Goal: Task Accomplishment & Management: Manage account settings

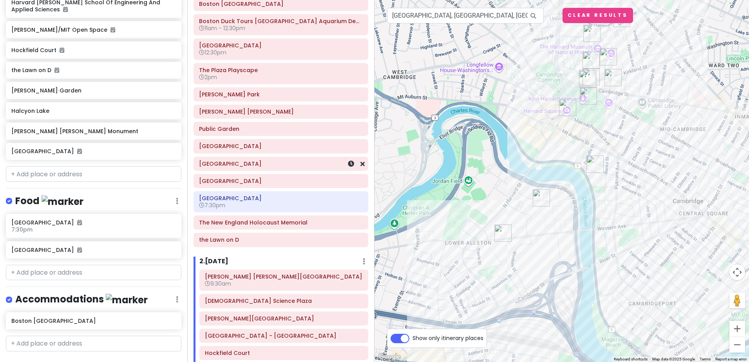
scroll to position [46, 0]
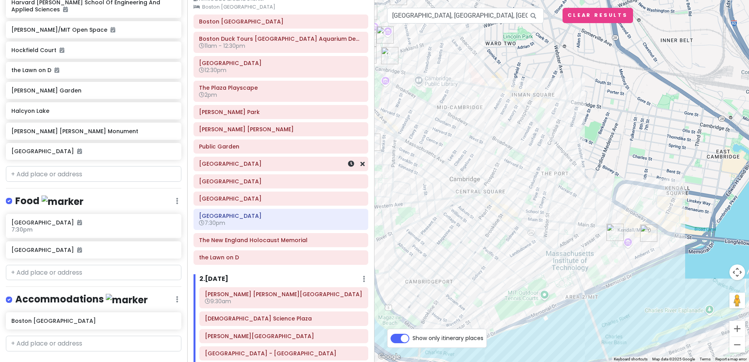
drag, startPoint x: 576, startPoint y: 193, endPoint x: 352, endPoint y: 171, distance: 224.5
click at [352, 171] on div "POD 2025 fall field trip Private Change Dates Make a Copy Delete Trip Give Feed…" at bounding box center [374, 181] width 749 height 362
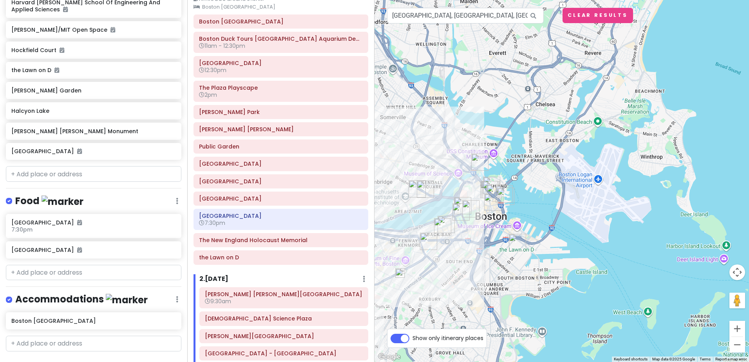
drag, startPoint x: 653, startPoint y: 190, endPoint x: 564, endPoint y: 189, distance: 88.2
click at [564, 189] on div at bounding box center [562, 181] width 375 height 362
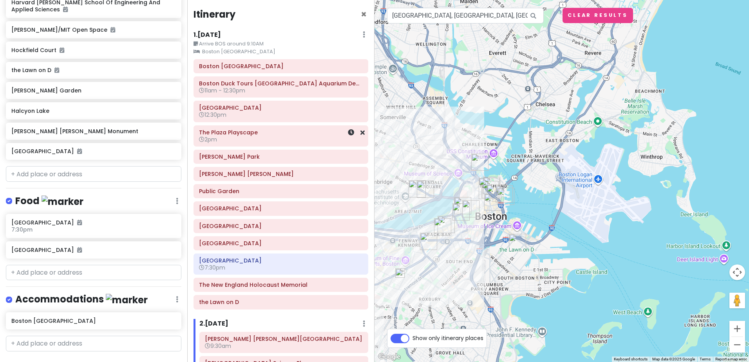
scroll to position [0, 0]
click at [284, 46] on small "Arrive BOS around 9:10AM" at bounding box center [281, 45] width 175 height 8
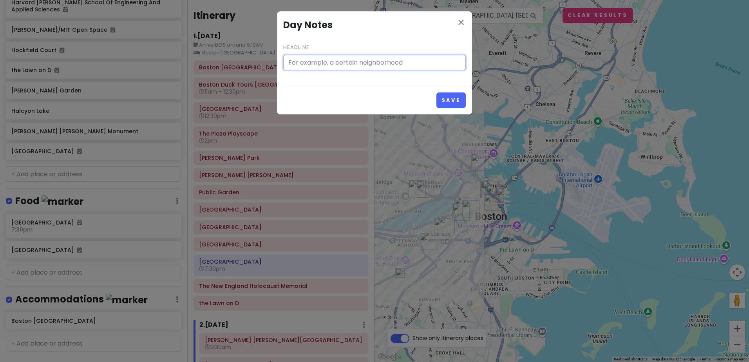
type input "Arrive BOS around 9:10AM"
click at [462, 22] on icon "close" at bounding box center [461, 22] width 9 height 9
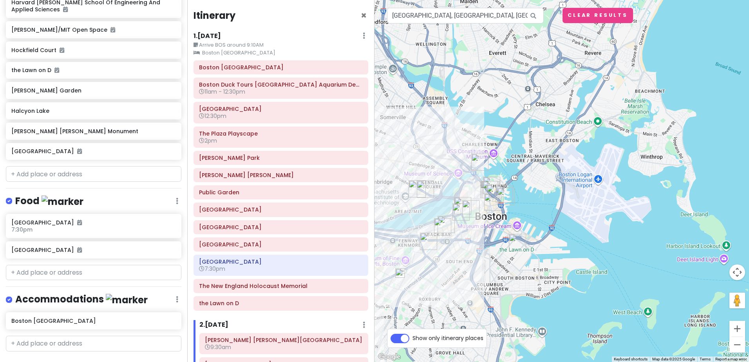
click at [221, 33] on h6 "1 . [DATE]" at bounding box center [207, 36] width 27 height 8
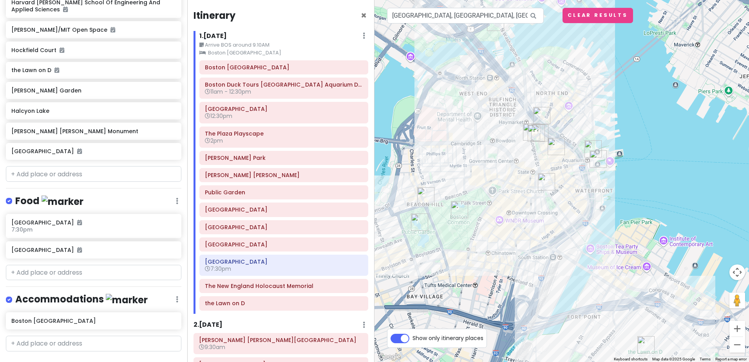
drag, startPoint x: 484, startPoint y: 223, endPoint x: 504, endPoint y: 250, distance: 33.9
click at [504, 250] on div at bounding box center [562, 181] width 375 height 362
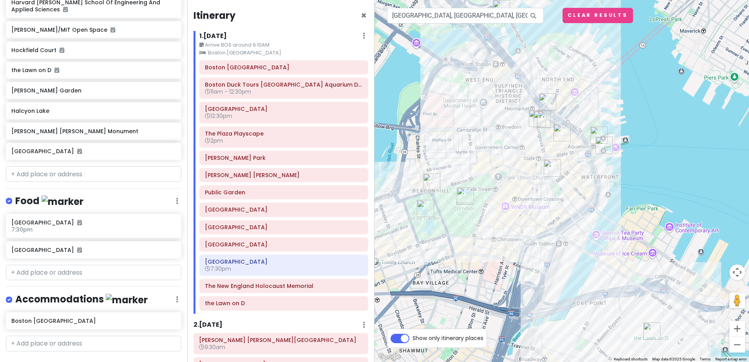
drag, startPoint x: 521, startPoint y: 278, endPoint x: 526, endPoint y: 267, distance: 11.7
click at [526, 267] on div at bounding box center [562, 181] width 375 height 362
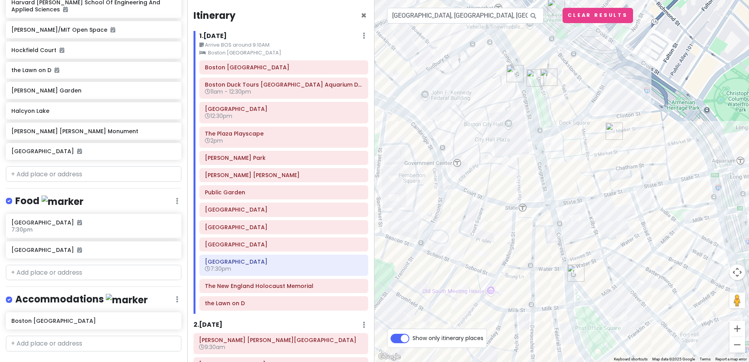
drag, startPoint x: 489, startPoint y: 174, endPoint x: 537, endPoint y: 169, distance: 48.9
click at [537, 169] on div at bounding box center [562, 181] width 375 height 362
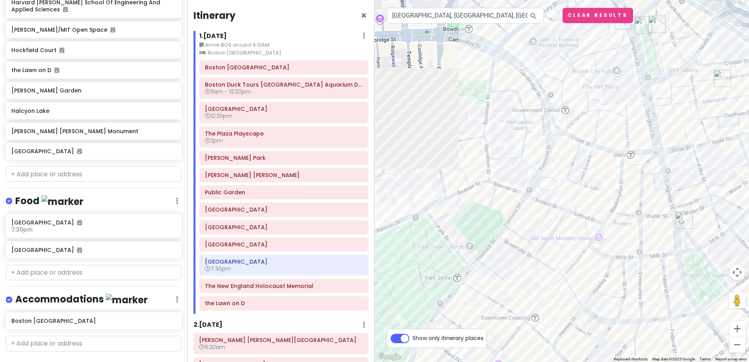
drag, startPoint x: 472, startPoint y: 175, endPoint x: 588, endPoint y: 123, distance: 127.9
click at [596, 114] on div at bounding box center [562, 181] width 375 height 362
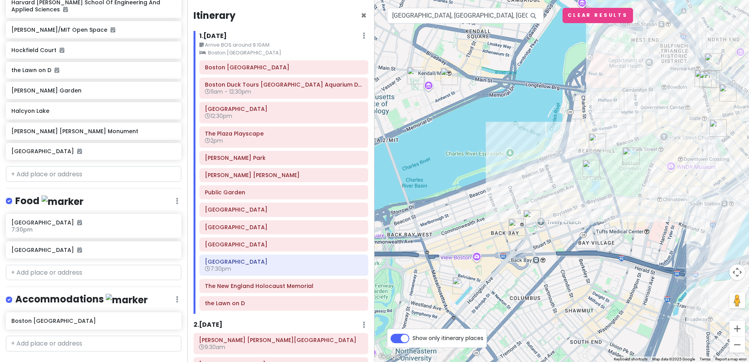
drag, startPoint x: 399, startPoint y: 235, endPoint x: 556, endPoint y: 181, distance: 165.7
click at [556, 181] on div at bounding box center [562, 181] width 375 height 362
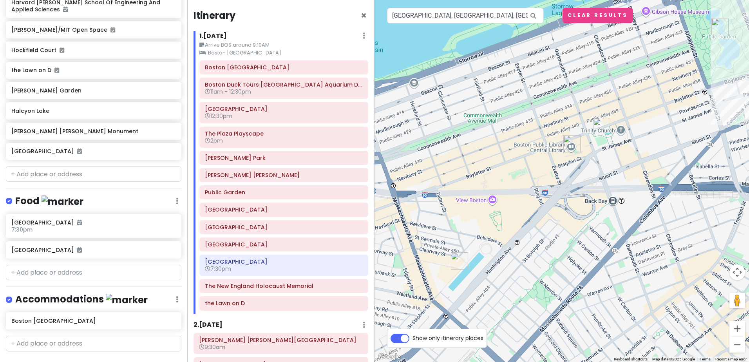
drag, startPoint x: 501, startPoint y: 263, endPoint x: 529, endPoint y: 213, distance: 57.2
click at [529, 213] on div at bounding box center [562, 181] width 375 height 362
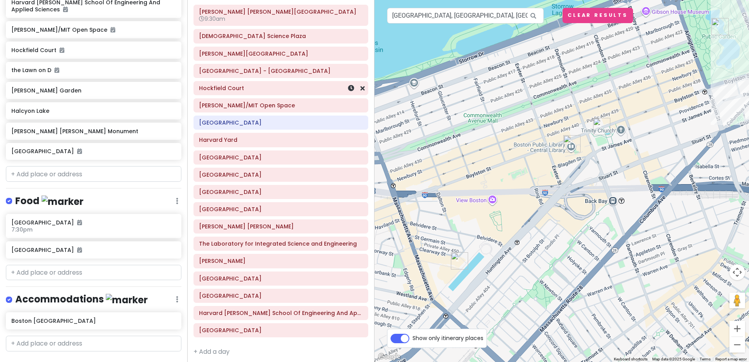
scroll to position [333, 0]
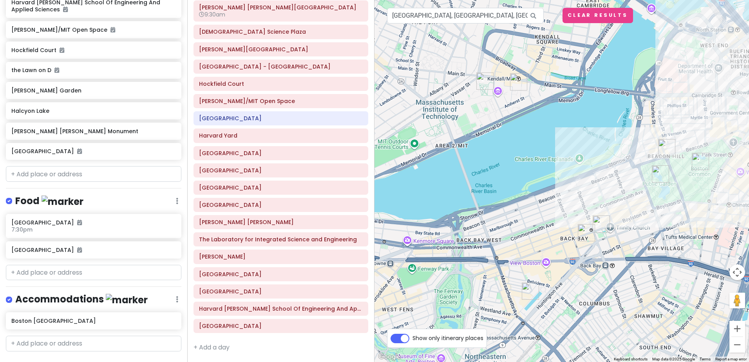
drag, startPoint x: 524, startPoint y: 190, endPoint x: 552, endPoint y: 244, distance: 60.7
click at [552, 244] on div at bounding box center [562, 181] width 375 height 362
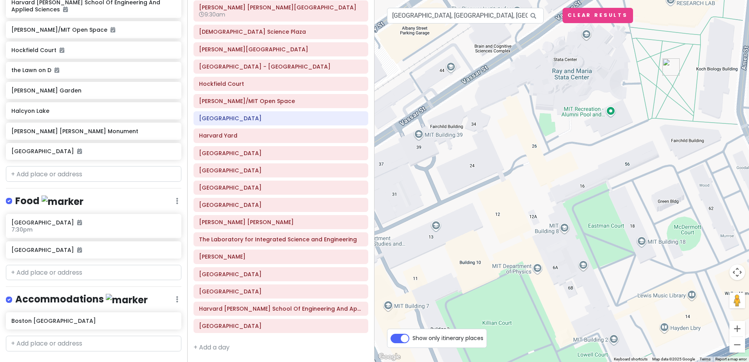
drag, startPoint x: 439, startPoint y: 132, endPoint x: 579, endPoint y: 136, distance: 140.0
click at [579, 136] on div at bounding box center [562, 181] width 375 height 362
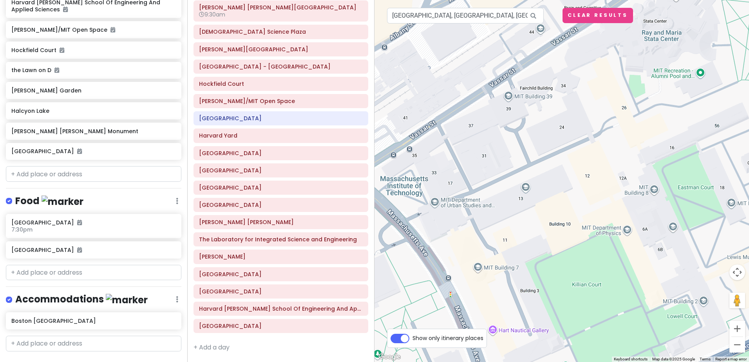
drag, startPoint x: 418, startPoint y: 207, endPoint x: 509, endPoint y: 168, distance: 99.1
click at [509, 168] on div at bounding box center [562, 181] width 375 height 362
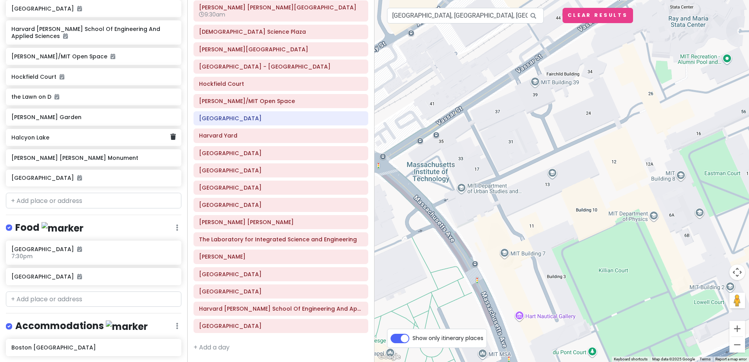
scroll to position [989, 0]
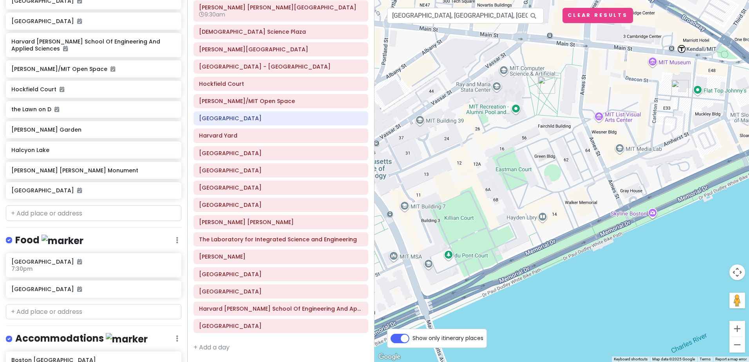
drag, startPoint x: 668, startPoint y: 101, endPoint x: 574, endPoint y: 125, distance: 96.7
click at [574, 125] on div at bounding box center [562, 181] width 375 height 362
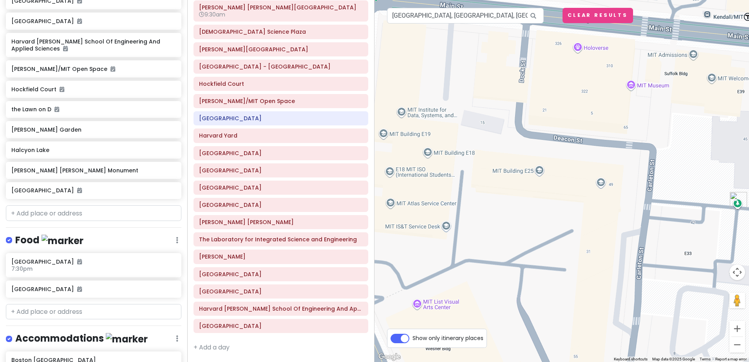
drag, startPoint x: 577, startPoint y: 148, endPoint x: 687, endPoint y: 172, distance: 111.9
click at [687, 172] on div at bounding box center [562, 181] width 375 height 362
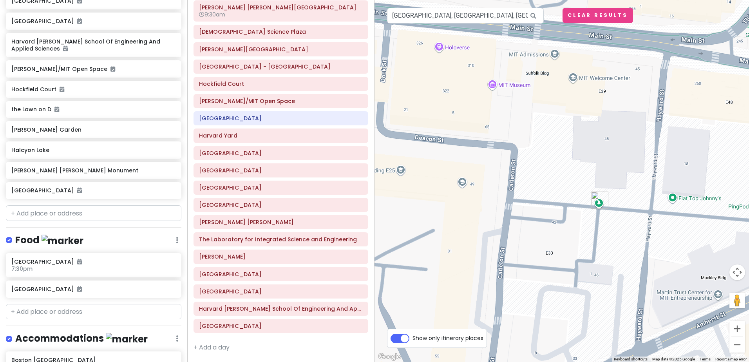
drag, startPoint x: 664, startPoint y: 163, endPoint x: 520, endPoint y: 162, distance: 143.9
click at [520, 162] on div at bounding box center [562, 181] width 375 height 362
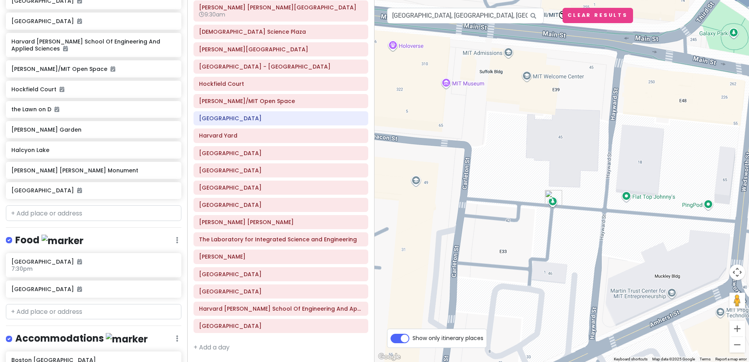
drag, startPoint x: 604, startPoint y: 145, endPoint x: 550, endPoint y: 141, distance: 53.8
click at [550, 141] on div at bounding box center [562, 181] width 375 height 362
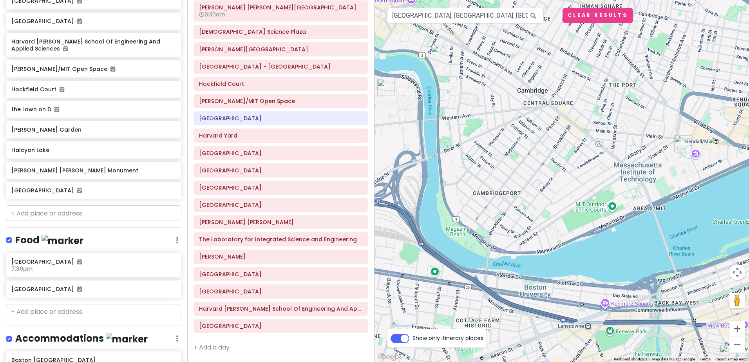
drag, startPoint x: 516, startPoint y: 223, endPoint x: 665, endPoint y: 167, distance: 159.2
click at [665, 167] on div at bounding box center [562, 181] width 375 height 362
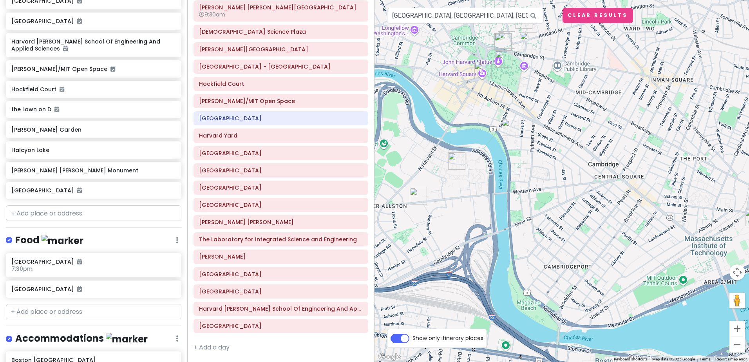
drag, startPoint x: 594, startPoint y: 170, endPoint x: 666, endPoint y: 244, distance: 103.1
click at [666, 244] on div at bounding box center [562, 181] width 375 height 362
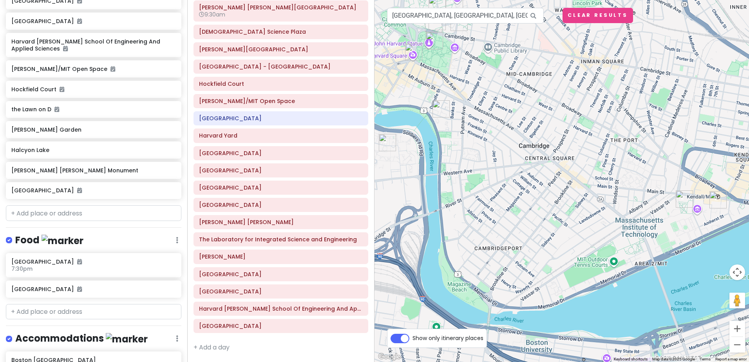
drag, startPoint x: 644, startPoint y: 200, endPoint x: 557, endPoint y: 164, distance: 93.3
click at [557, 164] on div at bounding box center [562, 181] width 375 height 362
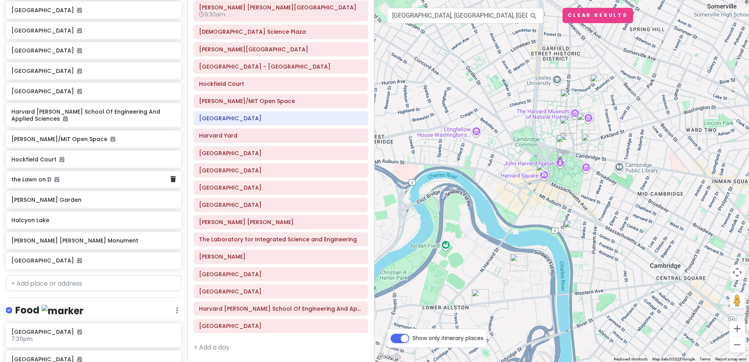
scroll to position [871, 0]
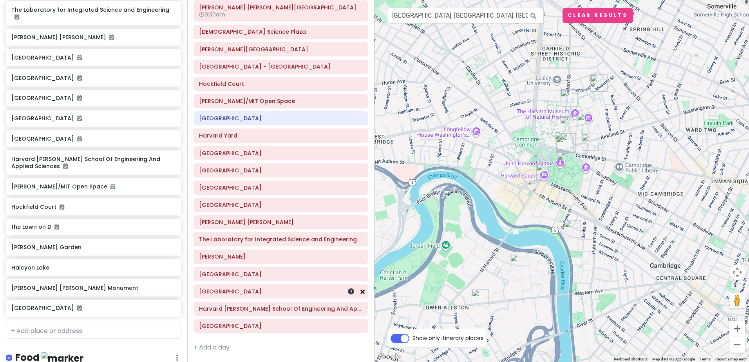
click at [361, 292] on icon at bounding box center [363, 291] width 4 height 6
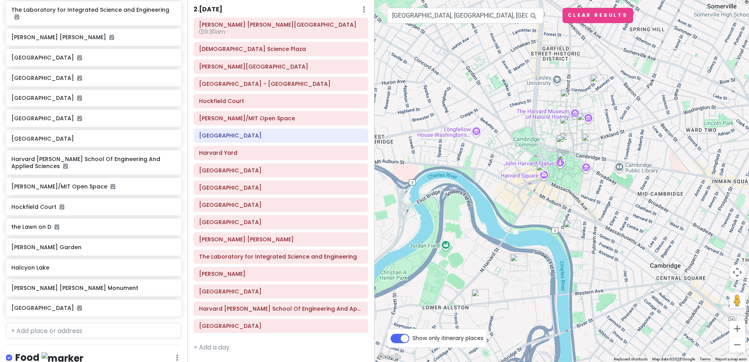
scroll to position [316, 0]
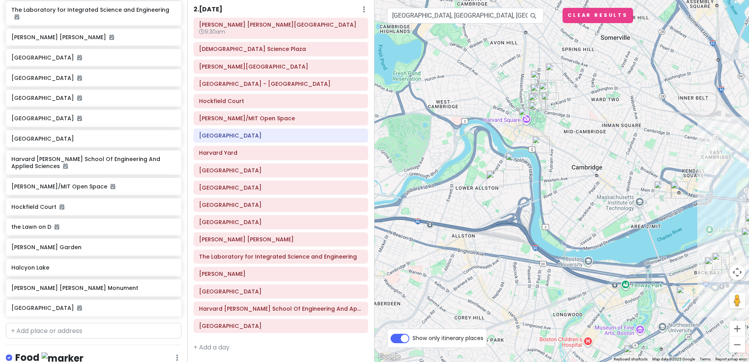
drag, startPoint x: 578, startPoint y: 273, endPoint x: 542, endPoint y: 205, distance: 76.8
click at [542, 205] on div at bounding box center [562, 181] width 375 height 362
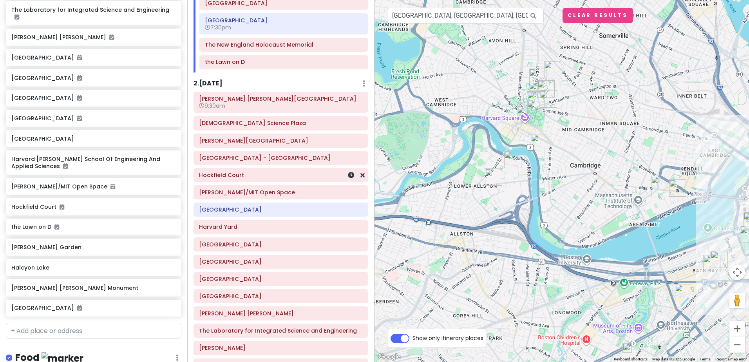
scroll to position [237, 0]
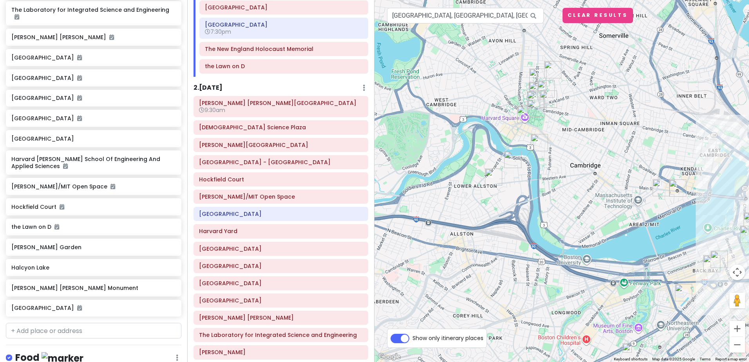
click at [229, 86] on div "2 . [DATE] Add Day Notes Delete Day" at bounding box center [281, 89] width 175 height 13
click at [221, 89] on h6 "2 . [DATE]" at bounding box center [208, 88] width 29 height 8
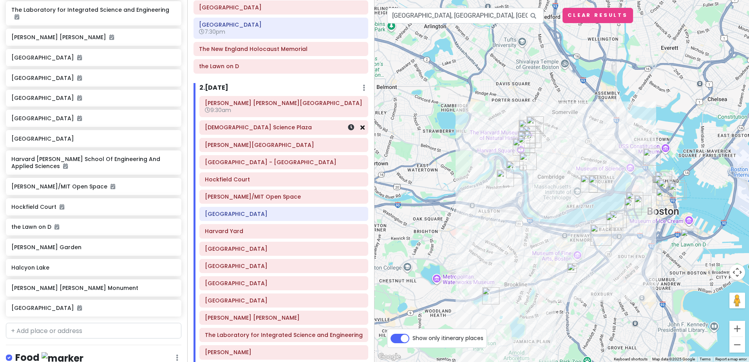
click at [361, 127] on icon at bounding box center [363, 127] width 4 height 6
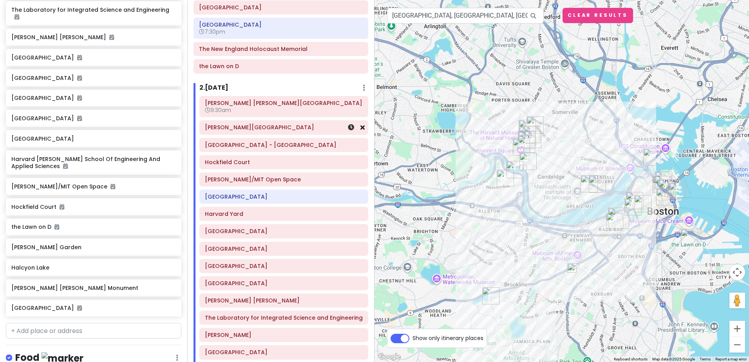
click at [361, 128] on icon at bounding box center [363, 127] width 4 height 6
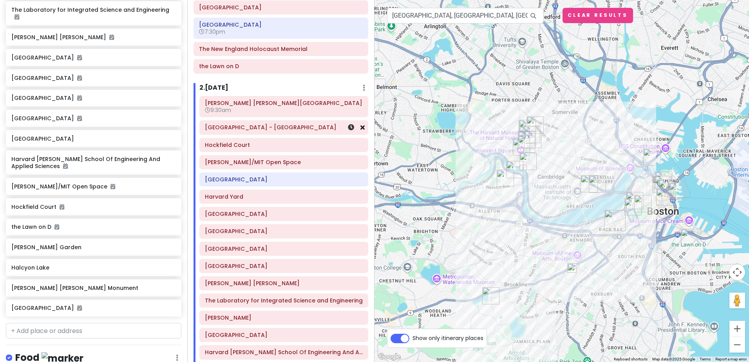
click at [361, 129] on icon at bounding box center [363, 127] width 4 height 6
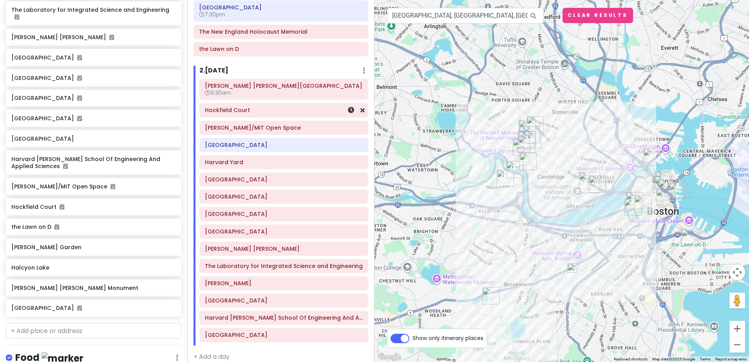
scroll to position [263, 0]
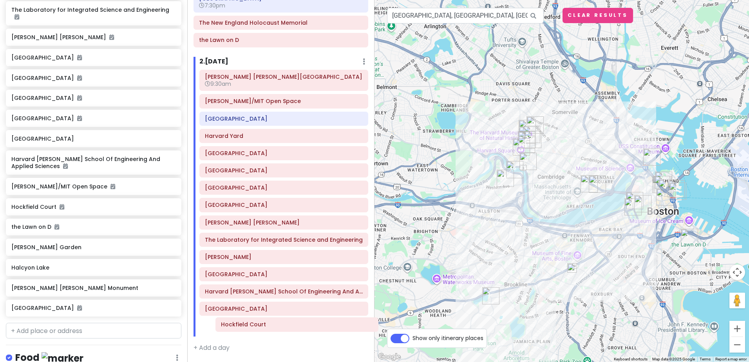
drag, startPoint x: 281, startPoint y: 104, endPoint x: 293, endPoint y: 325, distance: 221.8
click at [295, 326] on div "[PERSON_NAME] Law [PERSON_NAME][GEOGRAPHIC_DATA] 9:30am Hockfield Court [PERSON…" at bounding box center [284, 203] width 181 height 267
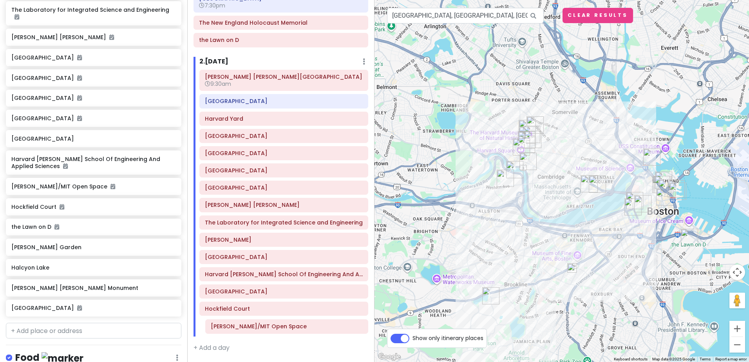
drag, startPoint x: 277, startPoint y: 103, endPoint x: 283, endPoint y: 328, distance: 225.5
click at [283, 328] on div "[PERSON_NAME] Law [PERSON_NAME][GEOGRAPHIC_DATA] 9:30am [PERSON_NAME]/MIT [GEOG…" at bounding box center [284, 203] width 181 height 267
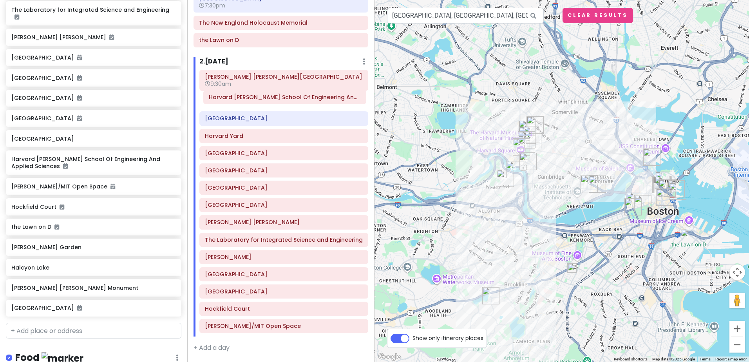
drag, startPoint x: 271, startPoint y: 278, endPoint x: 273, endPoint y: 101, distance: 176.8
click at [273, 101] on div "[PERSON_NAME] Law [PERSON_NAME][GEOGRAPHIC_DATA] 9:30am [GEOGRAPHIC_DATA] [GEOG…" at bounding box center [284, 203] width 181 height 267
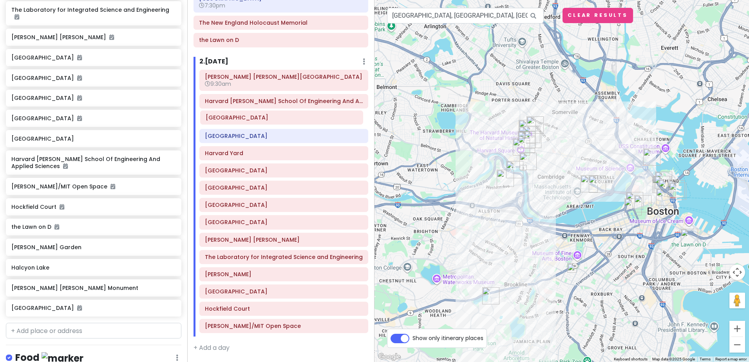
drag, startPoint x: 265, startPoint y: 292, endPoint x: 266, endPoint y: 118, distance: 174.0
click at [266, 118] on div "[PERSON_NAME] Law [PERSON_NAME][GEOGRAPHIC_DATA] 9:30am Harvard [PERSON_NAME][G…" at bounding box center [284, 203] width 181 height 267
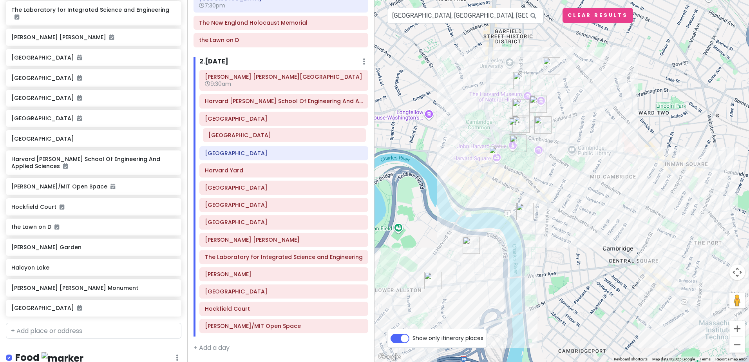
drag, startPoint x: 251, startPoint y: 174, endPoint x: 255, endPoint y: 139, distance: 35.5
click at [255, 139] on div "[PERSON_NAME] Law [PERSON_NAME][GEOGRAPHIC_DATA] 9:30am Harvard [PERSON_NAME] S…" at bounding box center [284, 203] width 181 height 267
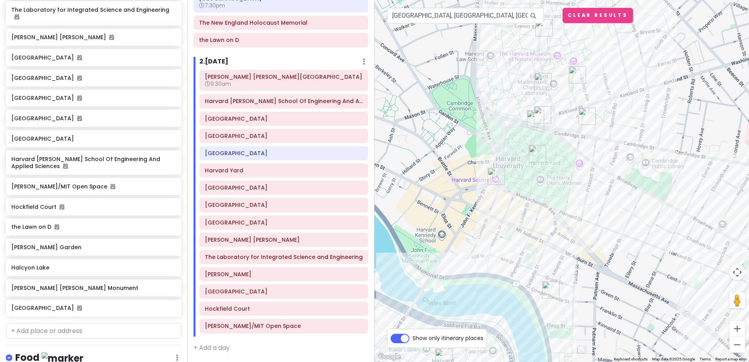
drag, startPoint x: 614, startPoint y: 172, endPoint x: 535, endPoint y: 248, distance: 109.5
click at [535, 248] on div at bounding box center [562, 181] width 375 height 362
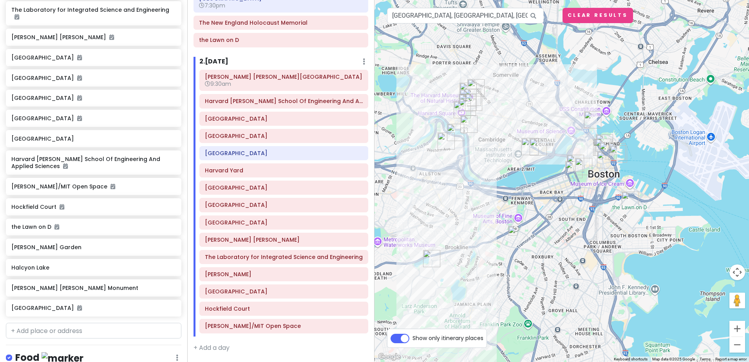
drag, startPoint x: 543, startPoint y: 288, endPoint x: 507, endPoint y: 191, distance: 104.1
click at [507, 191] on div at bounding box center [562, 181] width 375 height 362
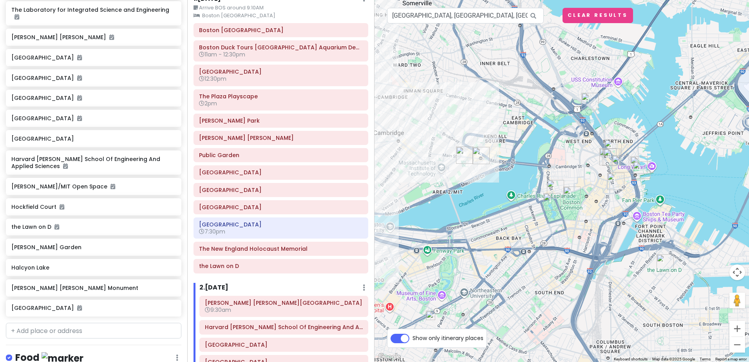
scroll to position [0, 0]
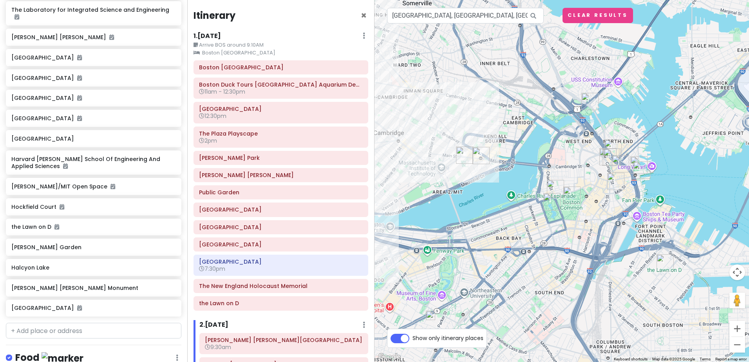
click at [220, 34] on h6 "1 . [DATE]" at bounding box center [207, 36] width 27 height 8
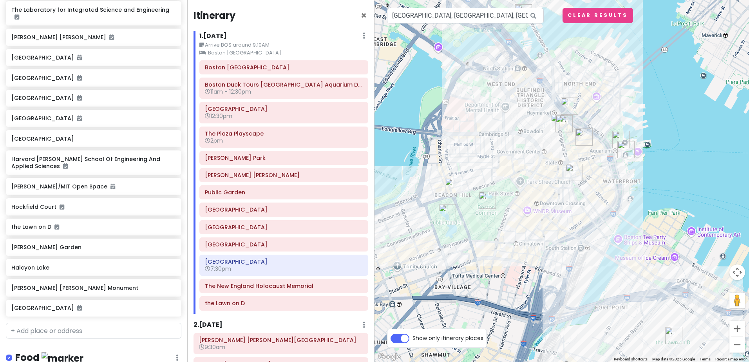
drag, startPoint x: 555, startPoint y: 147, endPoint x: 559, endPoint y: 172, distance: 25.4
click at [559, 172] on div at bounding box center [562, 181] width 375 height 362
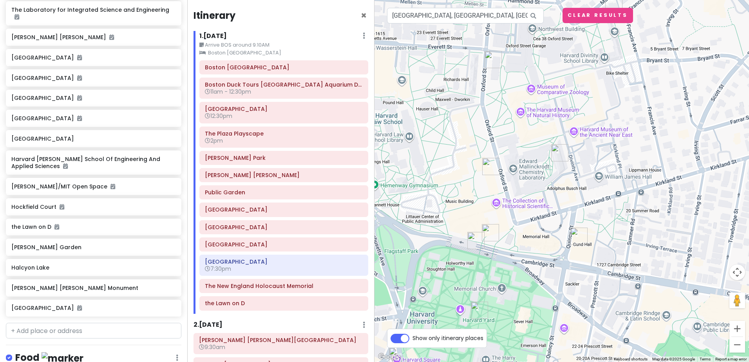
drag, startPoint x: 487, startPoint y: 30, endPoint x: 491, endPoint y: 66, distance: 36.6
click at [491, 66] on img "Conant Hall" at bounding box center [493, 59] width 17 height 17
